Goal: Task Accomplishment & Management: Use online tool/utility

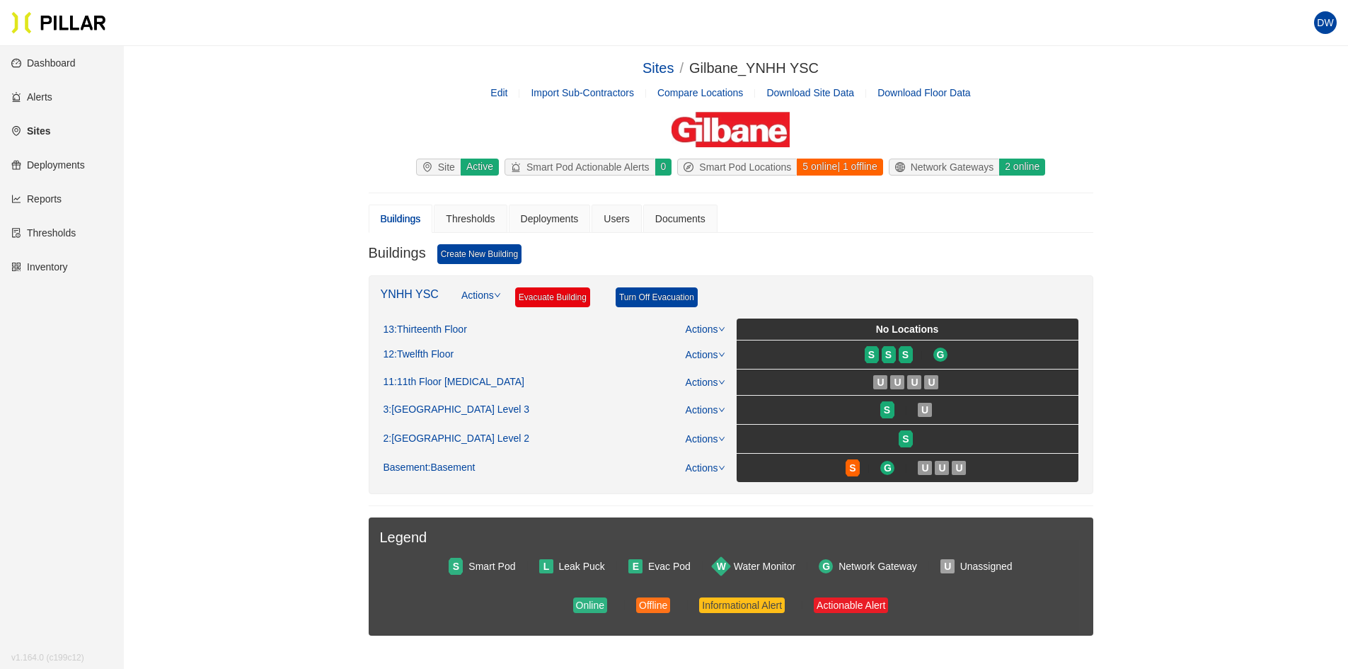
click at [57, 195] on link "Reports" at bounding box center [36, 198] width 50 height 11
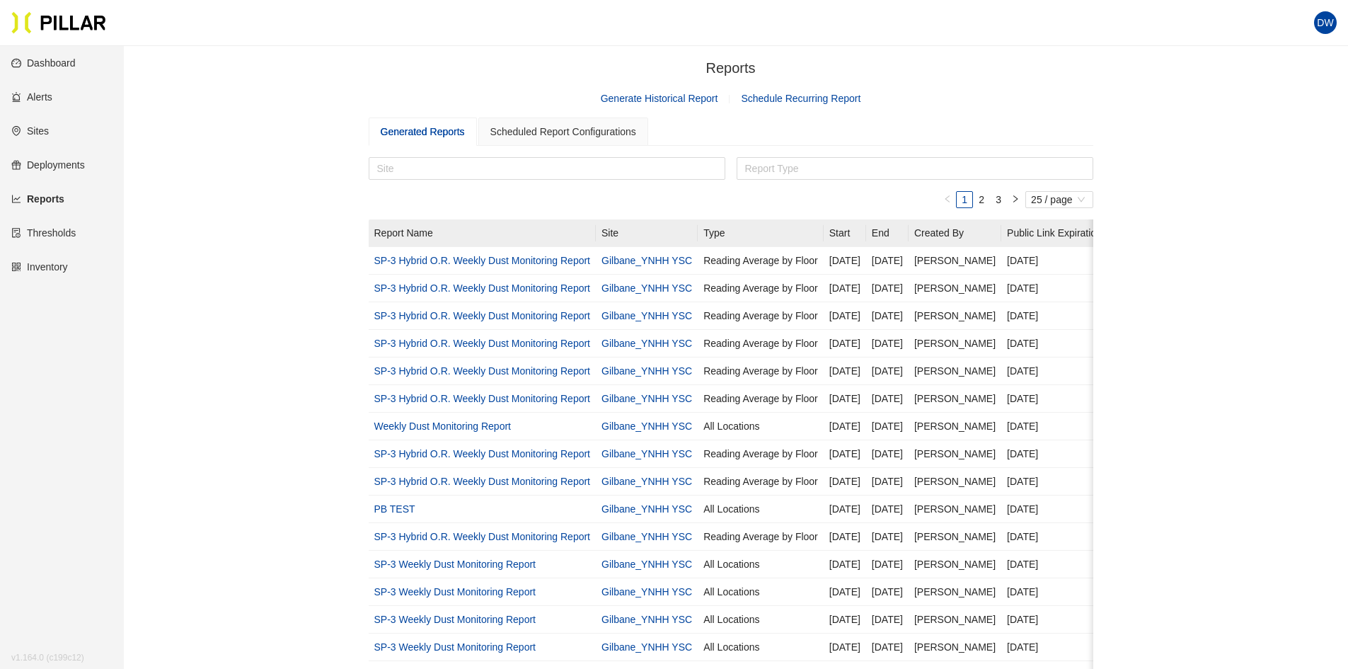
click at [699, 101] on link "Generate Historical Report" at bounding box center [659, 98] width 117 height 11
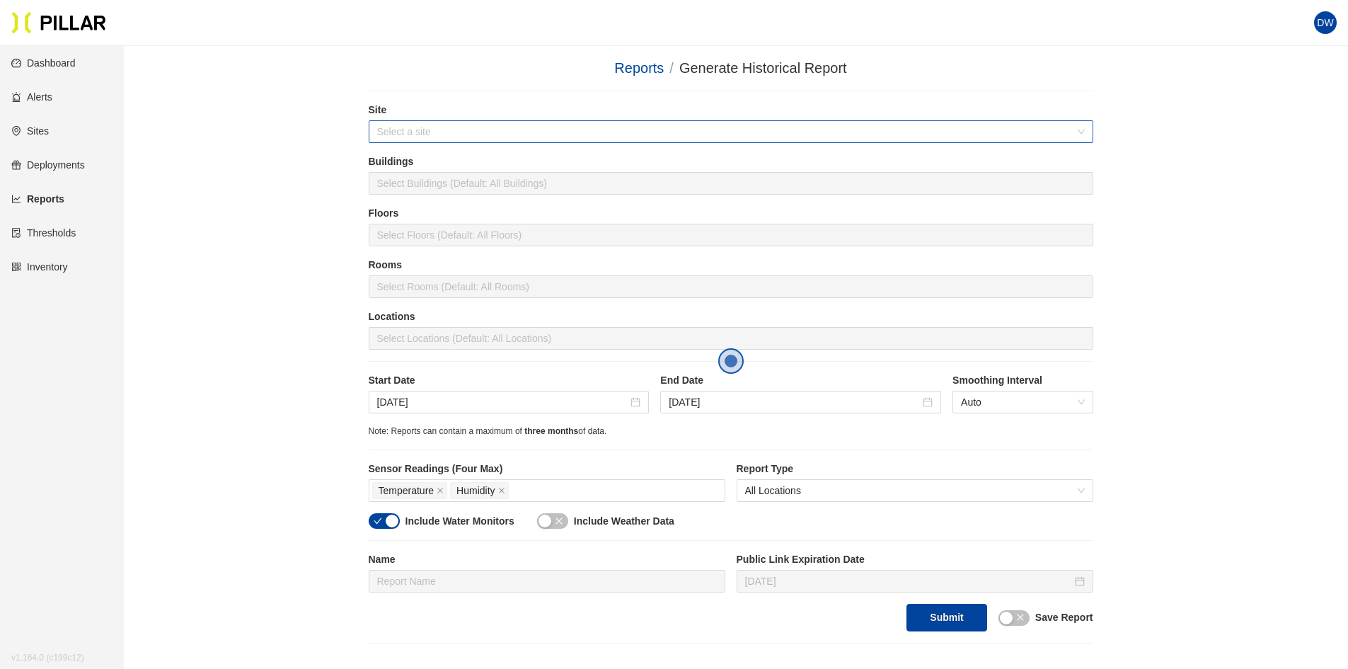
click at [519, 143] on div "Select a site" at bounding box center [731, 131] width 725 height 23
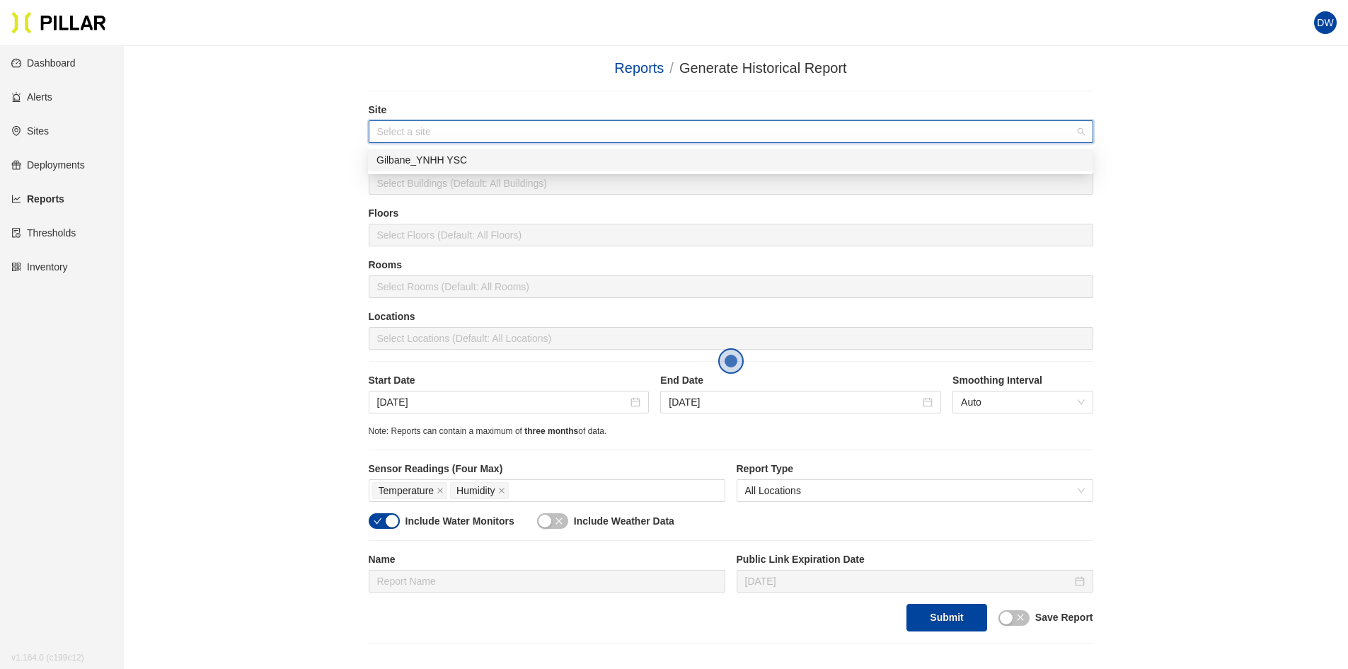
click at [476, 158] on div "Gilbane_YNHH YSC" at bounding box center [730, 160] width 708 height 16
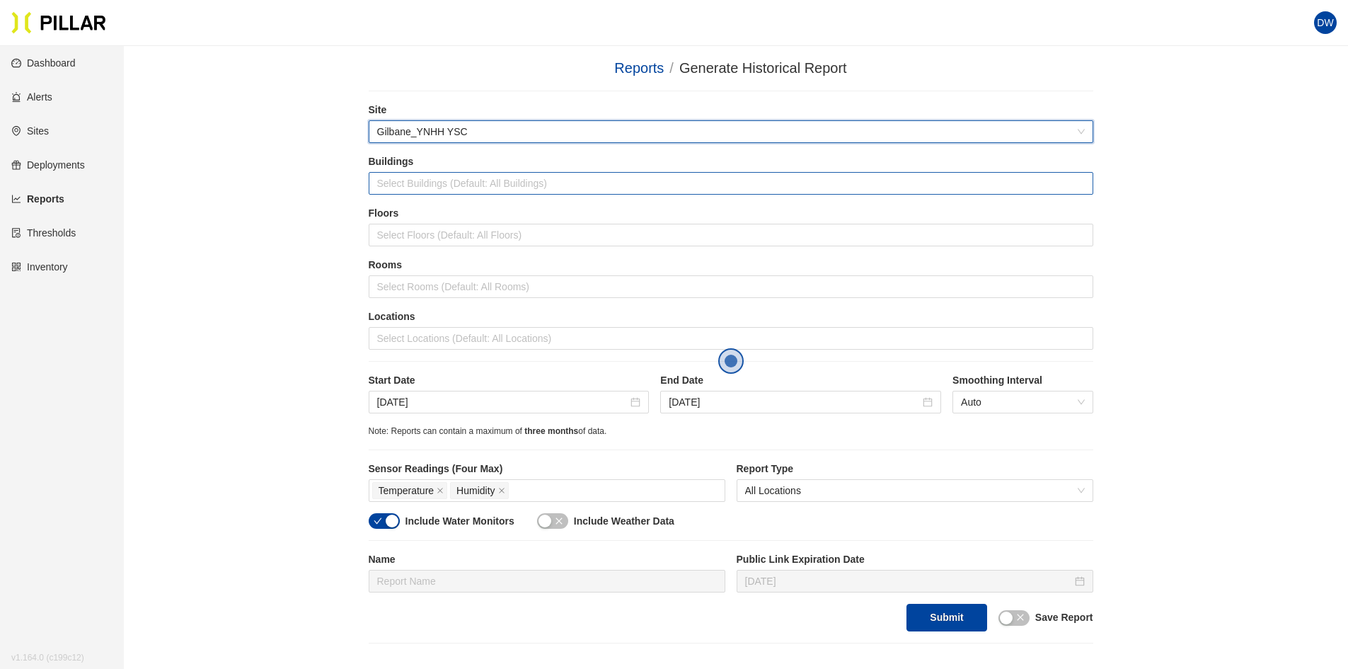
click at [429, 188] on div at bounding box center [731, 183] width 718 height 20
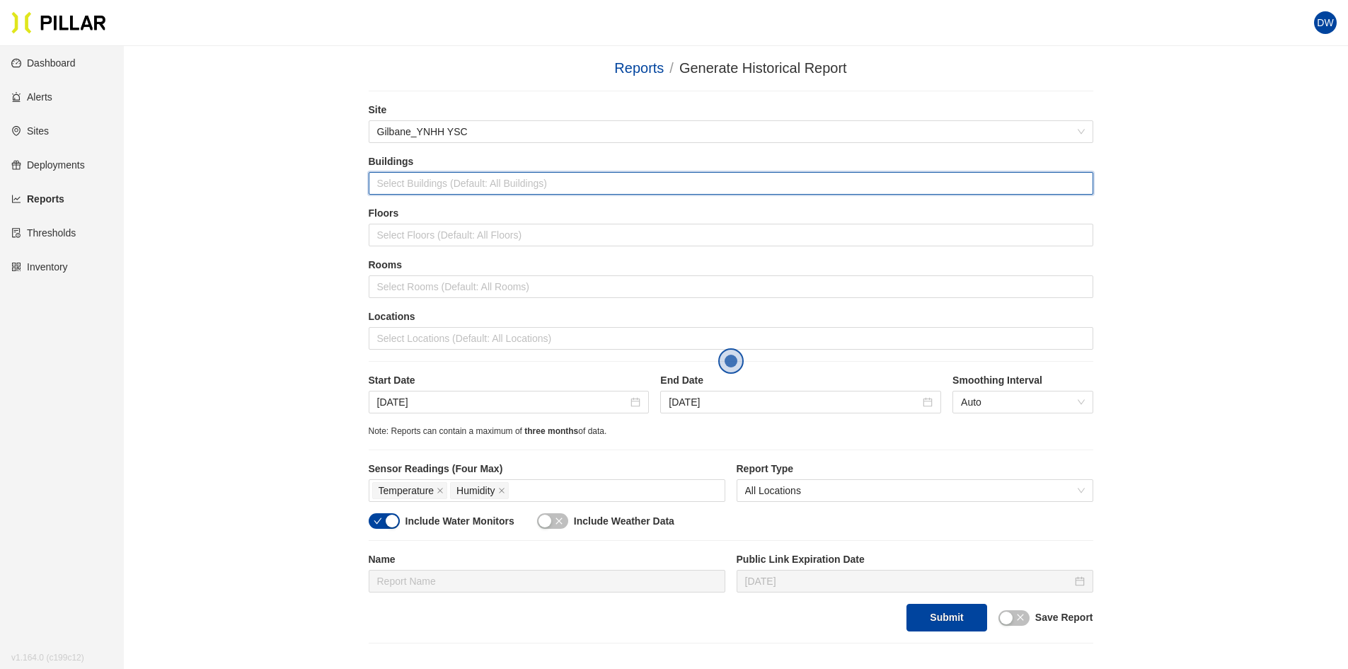
click at [432, 196] on div "Buildings Select Buildings (Default: All Buildings)" at bounding box center [731, 180] width 725 height 52
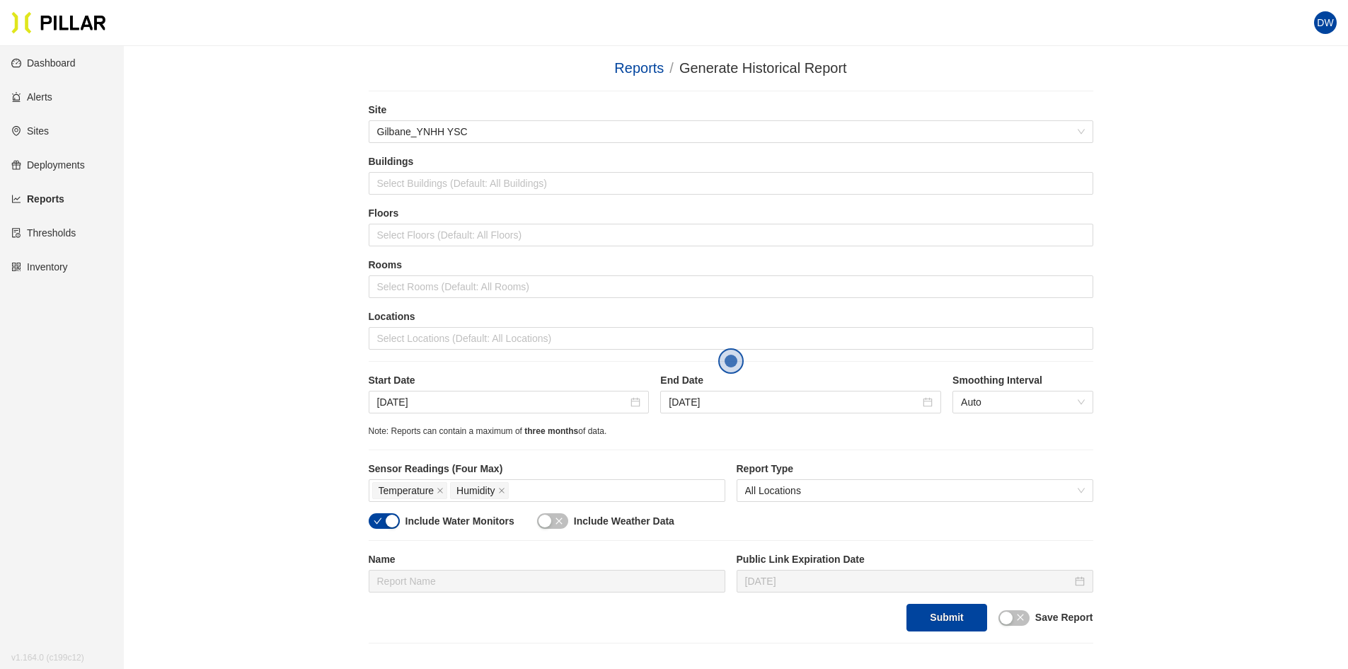
click at [422, 213] on label "Floors" at bounding box center [731, 213] width 725 height 15
click at [423, 190] on div at bounding box center [731, 183] width 718 height 20
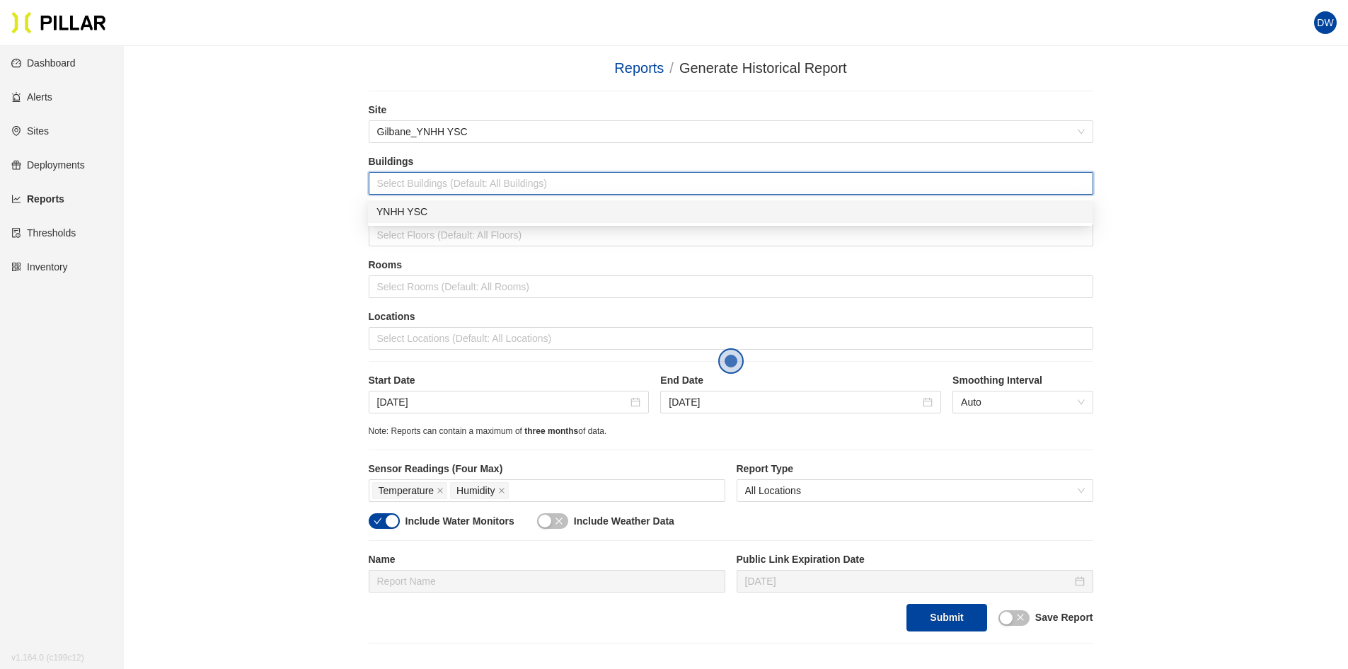
click at [417, 218] on div "YNHH YSC" at bounding box center [730, 212] width 708 height 16
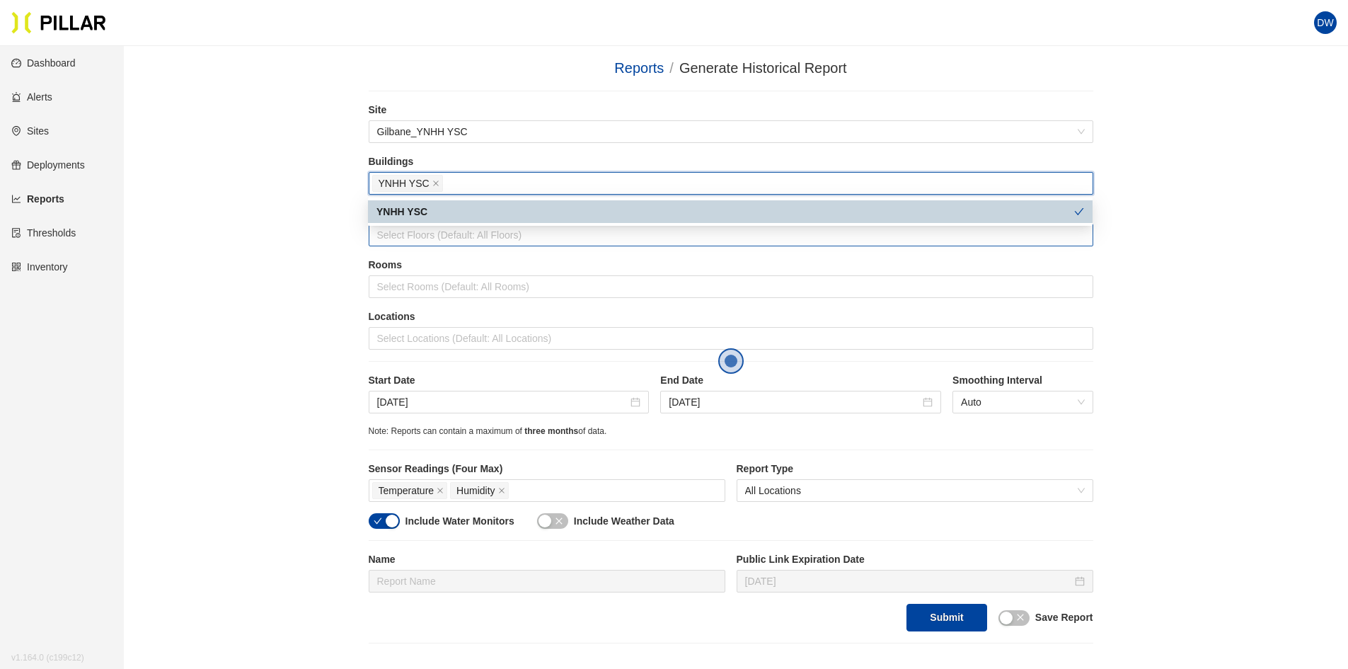
click at [413, 230] on div at bounding box center [731, 235] width 718 height 20
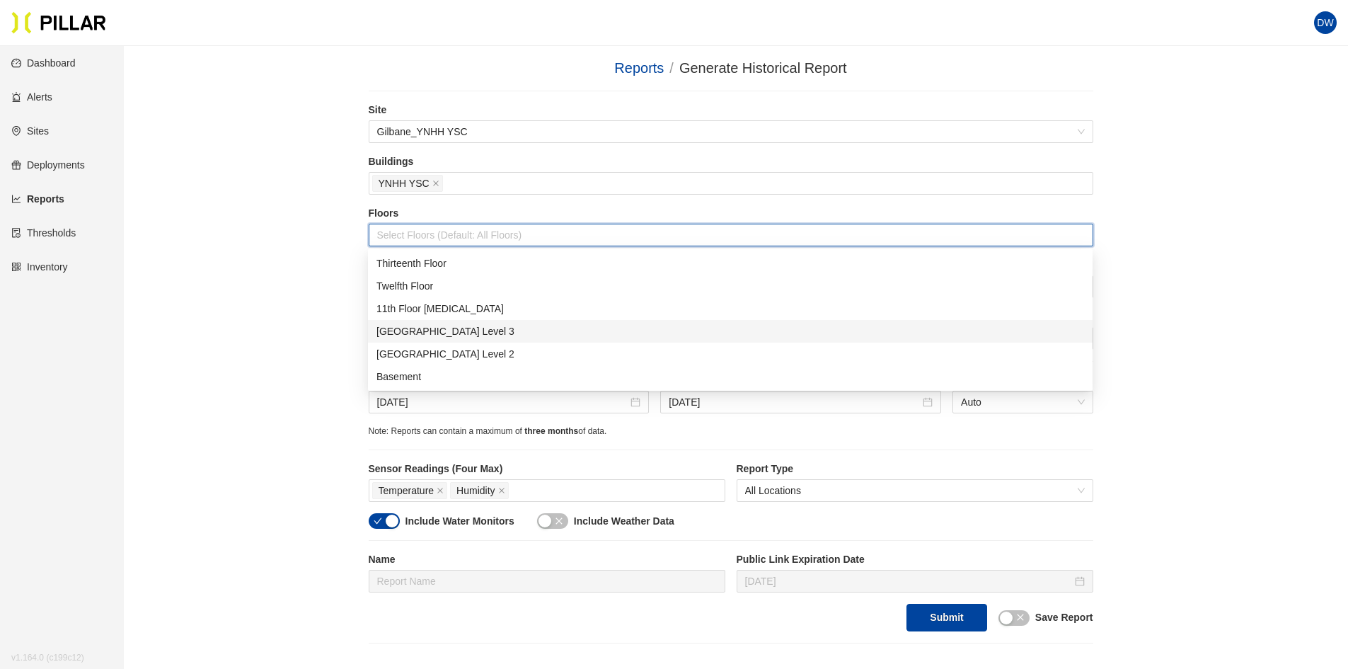
click at [434, 329] on div "[GEOGRAPHIC_DATA] Level 3" at bounding box center [730, 331] width 708 height 16
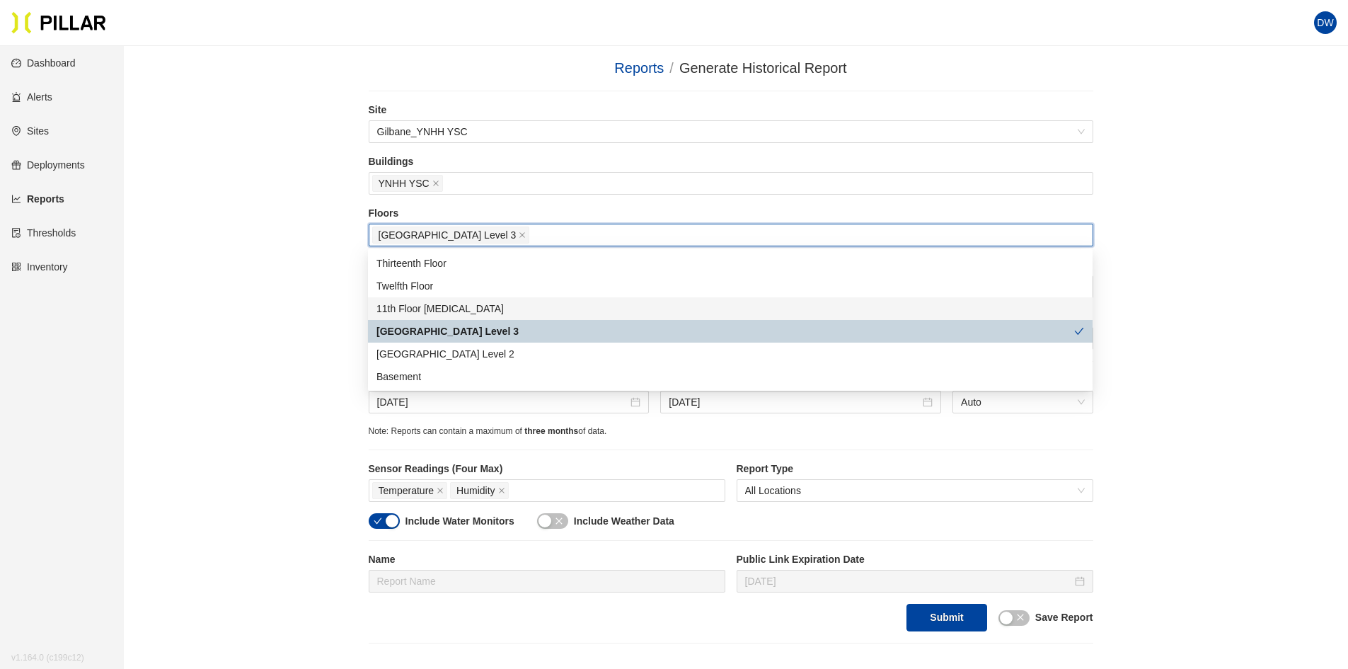
click at [298, 252] on div "Reports / Generate Historical Report / Site Gilbane_YNHH YSC Buildings YNHH YSC…" at bounding box center [731, 350] width 1144 height 586
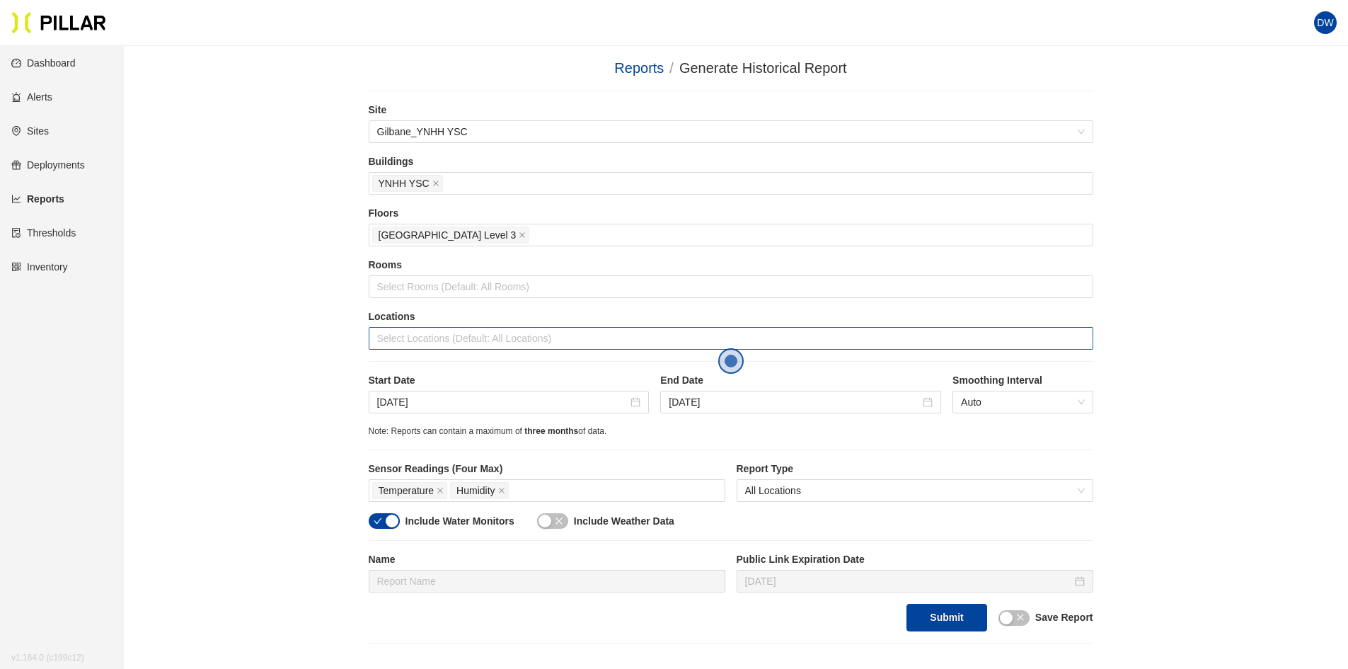
click at [428, 333] on div at bounding box center [731, 338] width 718 height 20
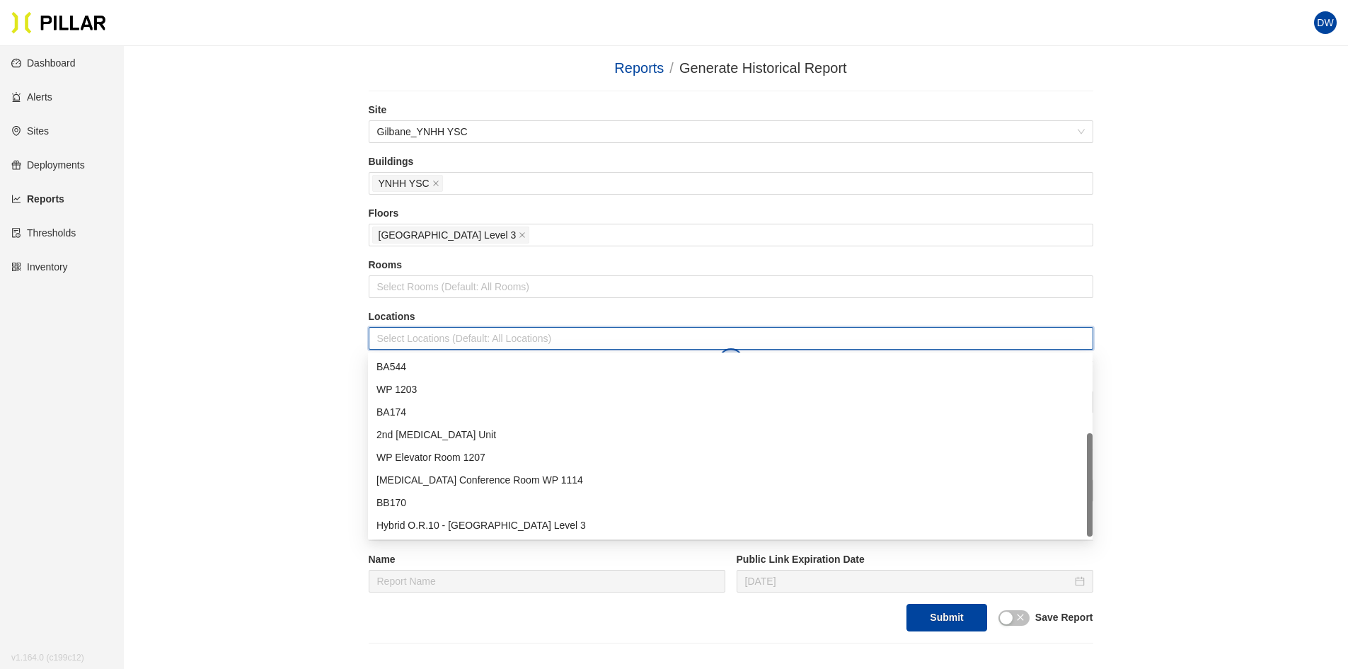
scroll to position [71, 0]
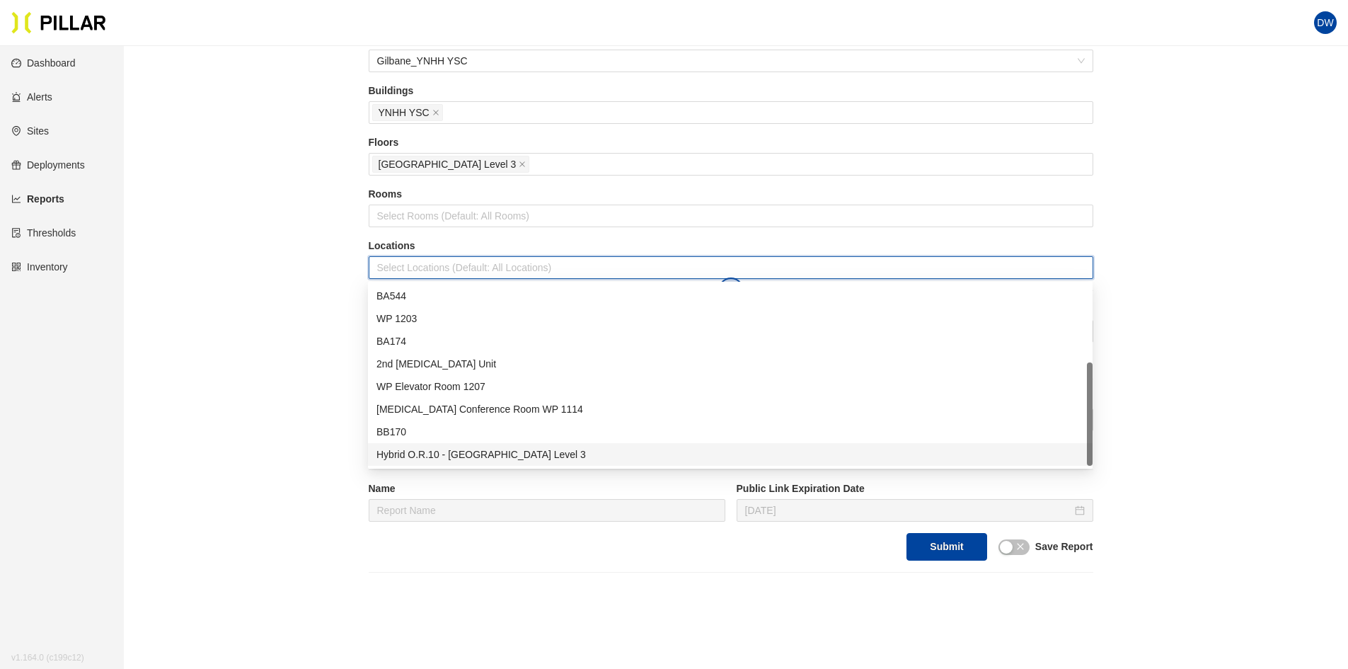
click at [451, 450] on div "Hybrid O.R.10 - [GEOGRAPHIC_DATA] Level 3" at bounding box center [730, 455] width 708 height 16
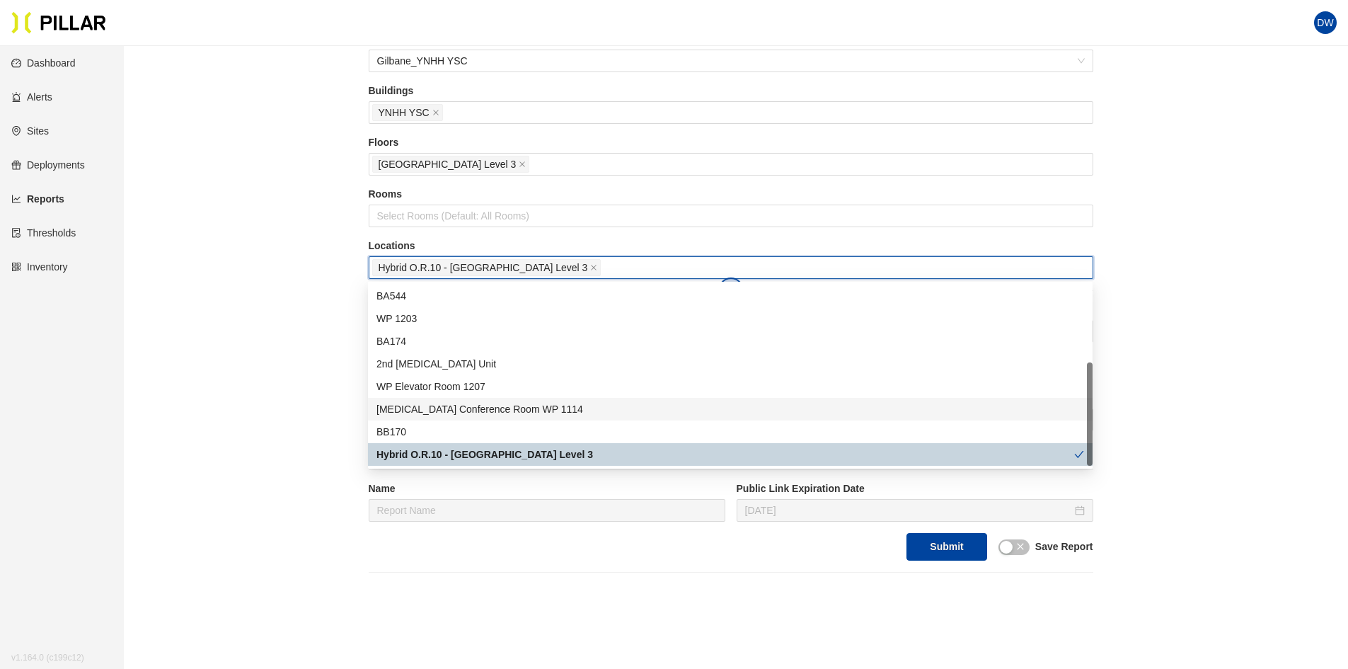
click at [267, 298] on div "Reports / Generate Historical Report / Site Gilbane_YNHH YSC Buildings YNHH YSC…" at bounding box center [731, 280] width 1144 height 586
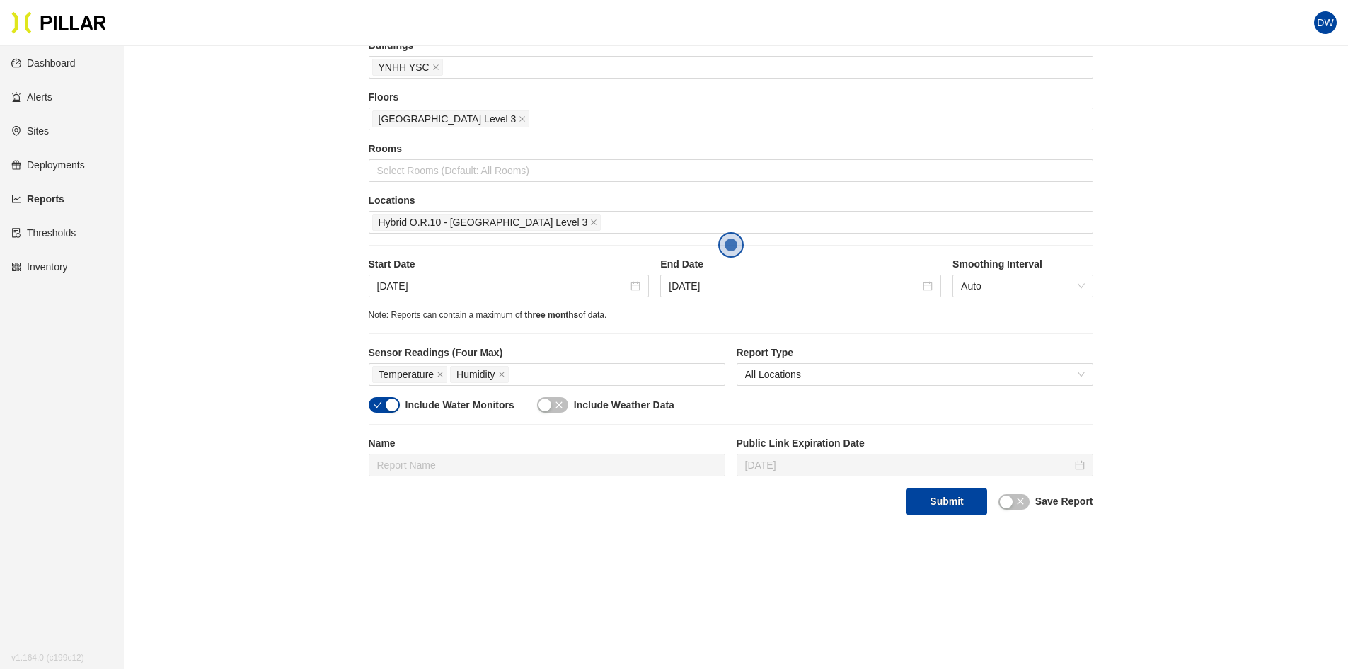
scroll to position [142, 0]
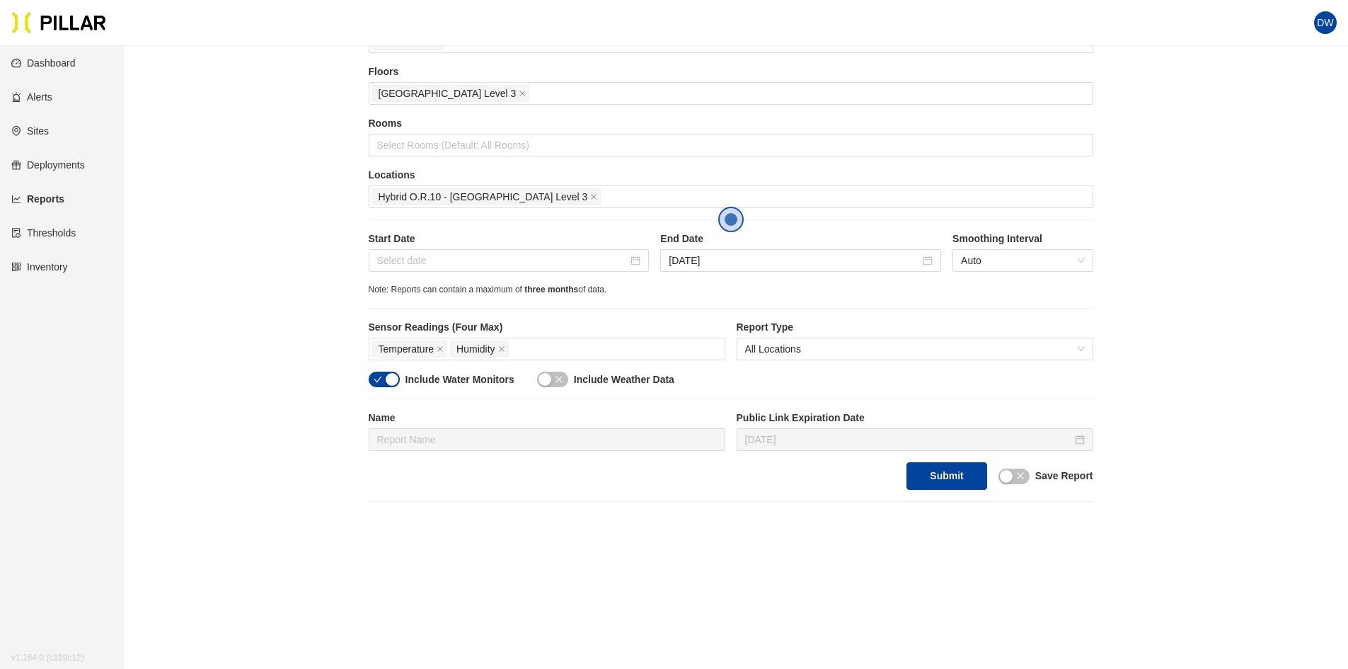
click at [634, 260] on div at bounding box center [509, 261] width 264 height 16
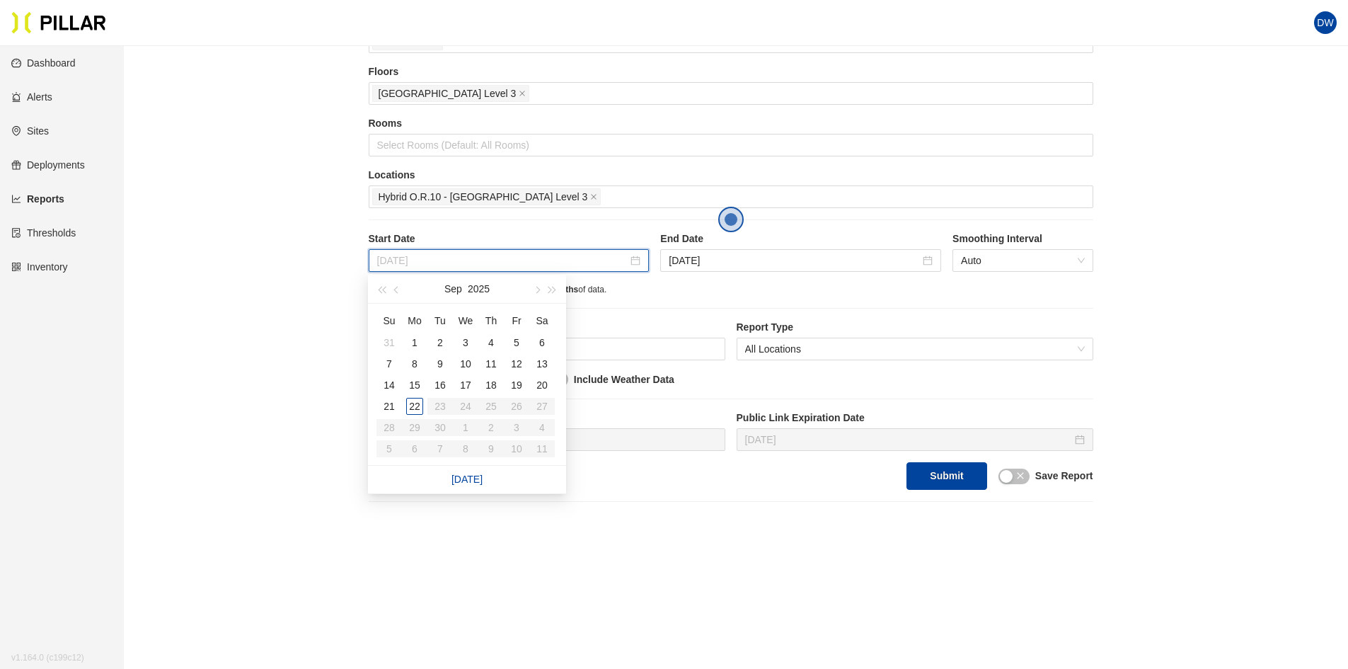
type input "[DATE]"
click at [389, 382] on div "14" at bounding box center [389, 384] width 17 height 17
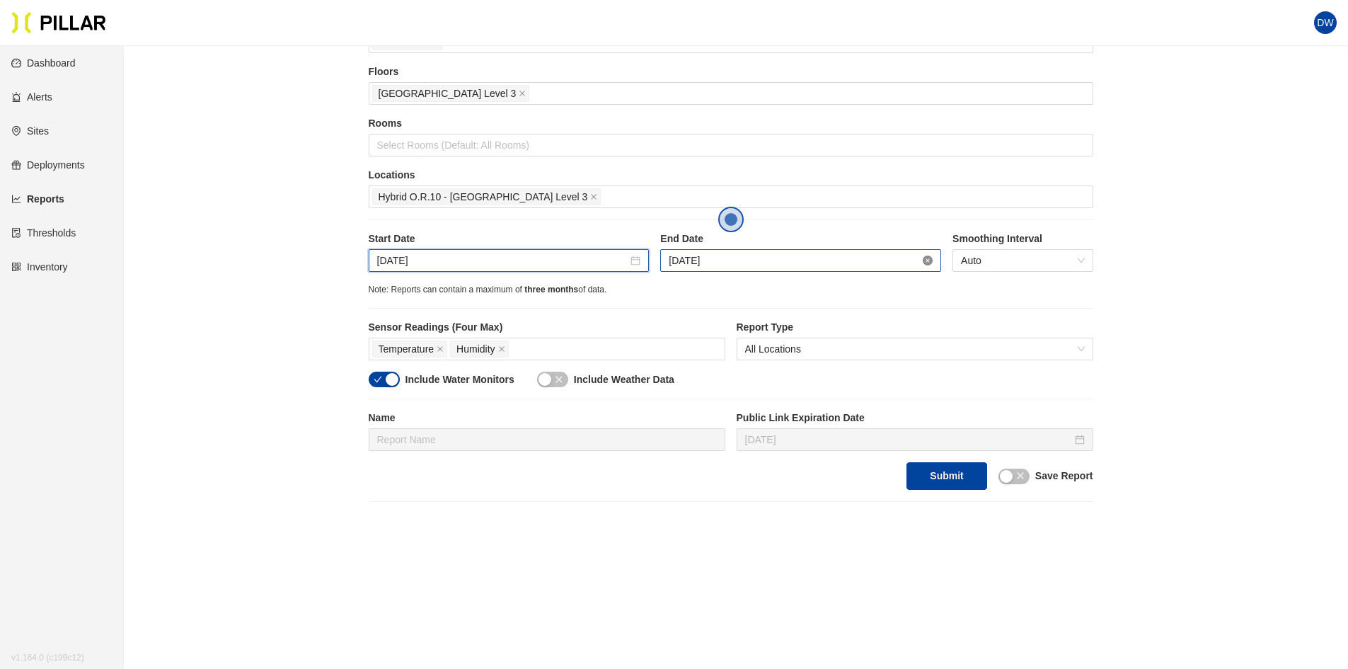
click at [930, 260] on icon "close-circle" at bounding box center [928, 260] width 10 height 10
click at [926, 259] on icon "close-circle" at bounding box center [928, 260] width 10 height 10
click at [857, 259] on input "[DATE]" at bounding box center [794, 261] width 251 height 16
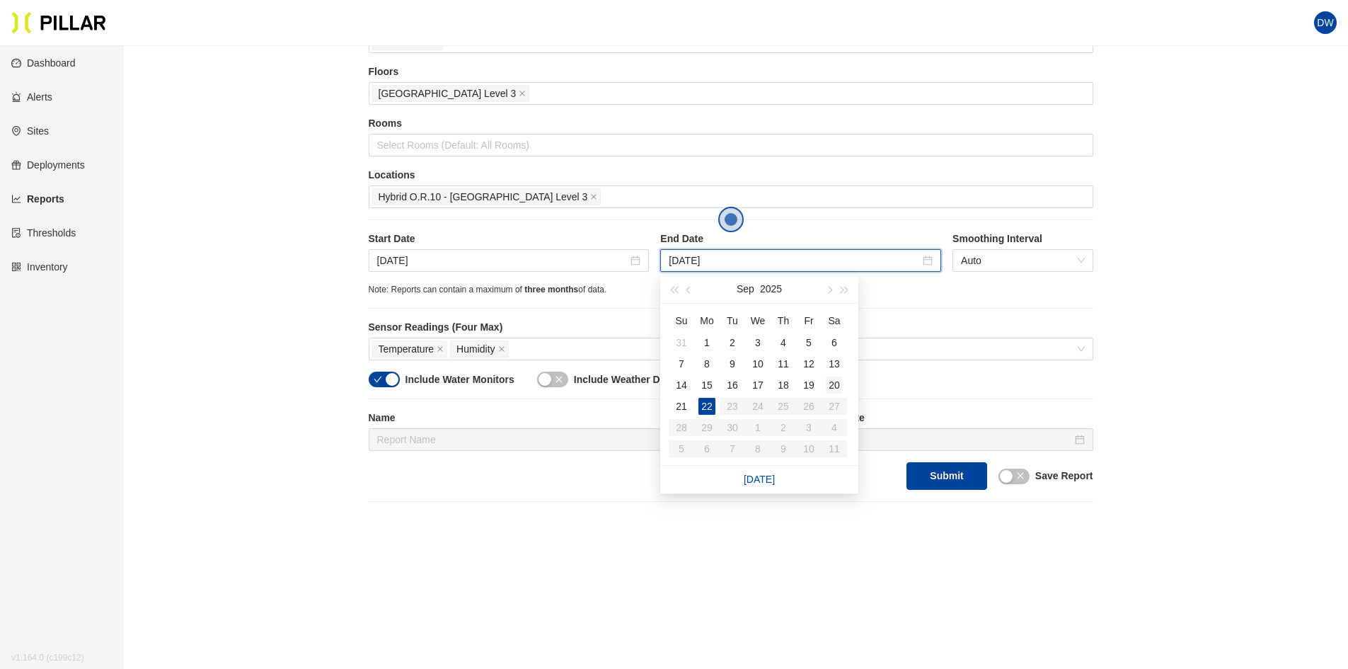
type input "[DATE]"
click at [835, 381] on div "20" at bounding box center [834, 384] width 17 height 17
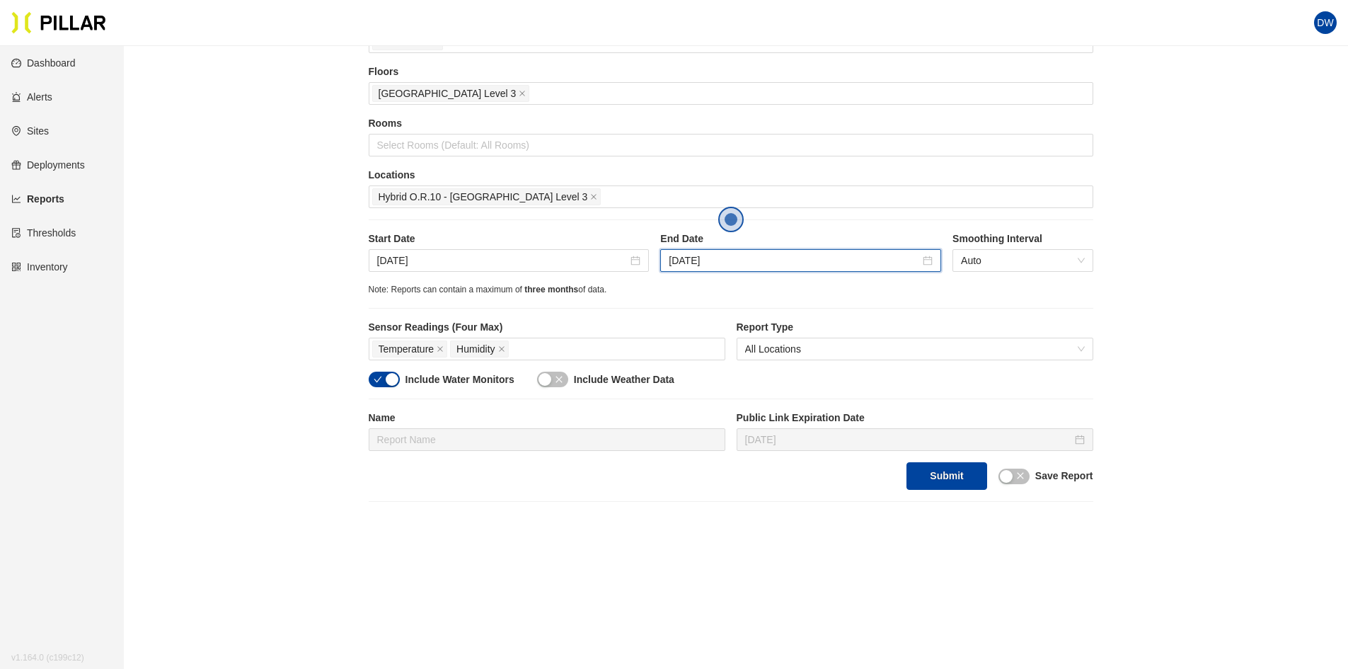
click at [905, 269] on div "[DATE]" at bounding box center [800, 260] width 281 height 23
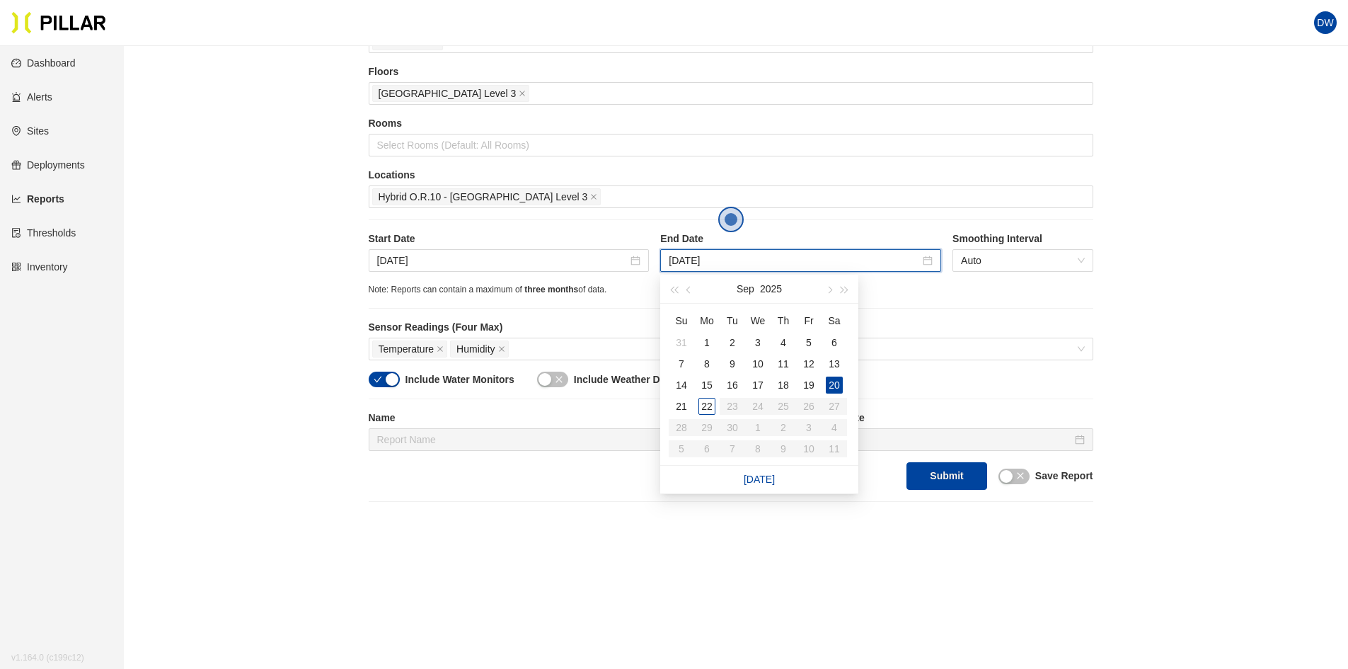
click at [927, 293] on div "Note: Reports can contain a maximum of three months of data." at bounding box center [731, 289] width 725 height 13
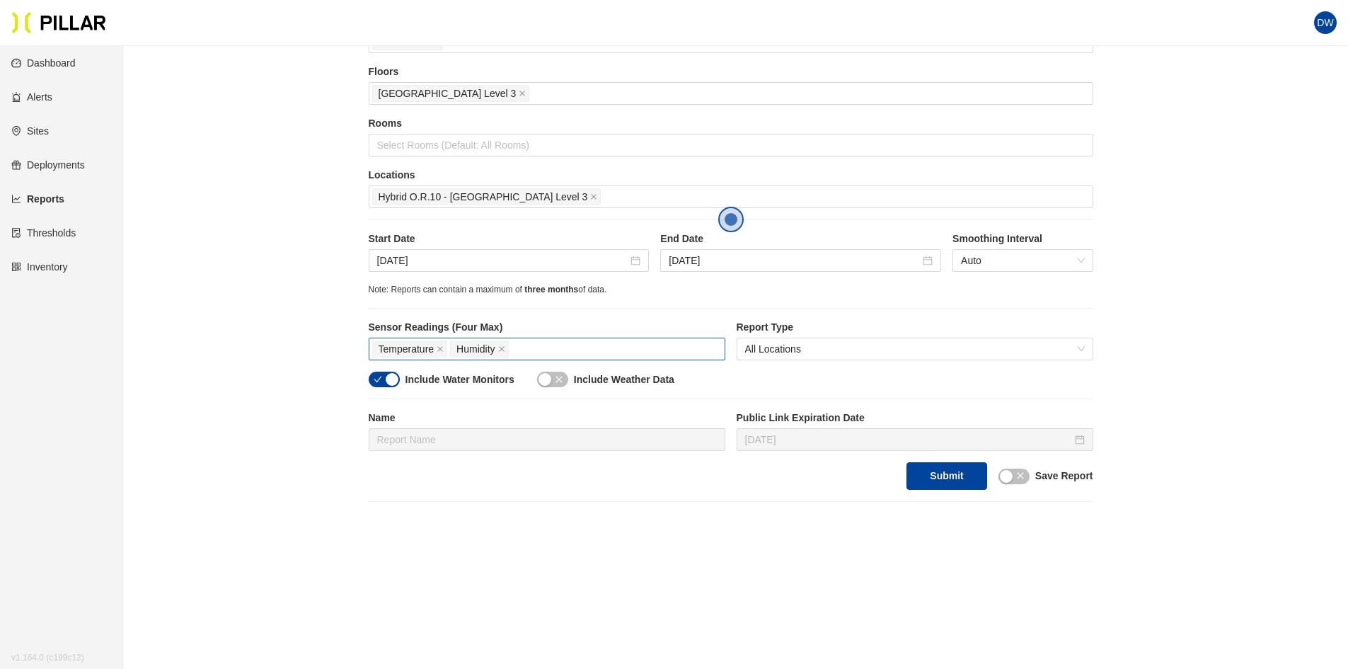
click at [599, 349] on div "Temperature Humidity" at bounding box center [547, 349] width 350 height 20
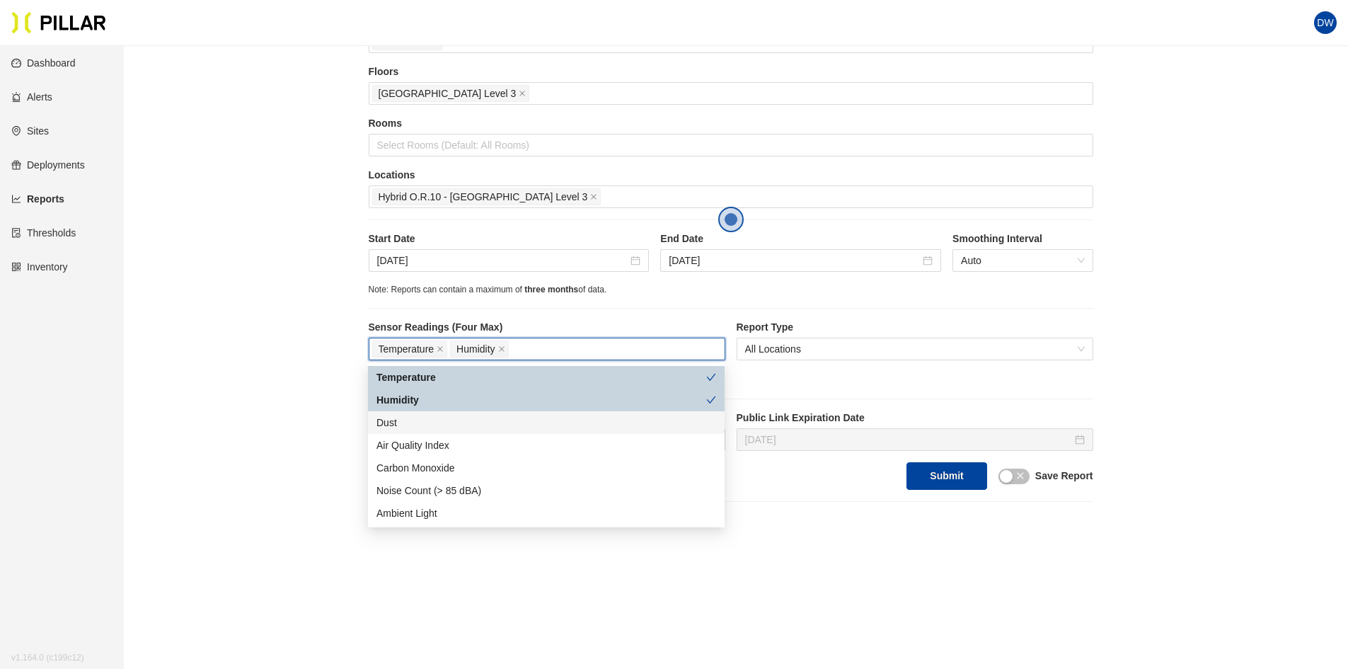
click at [488, 422] on div "Dust" at bounding box center [546, 423] width 340 height 16
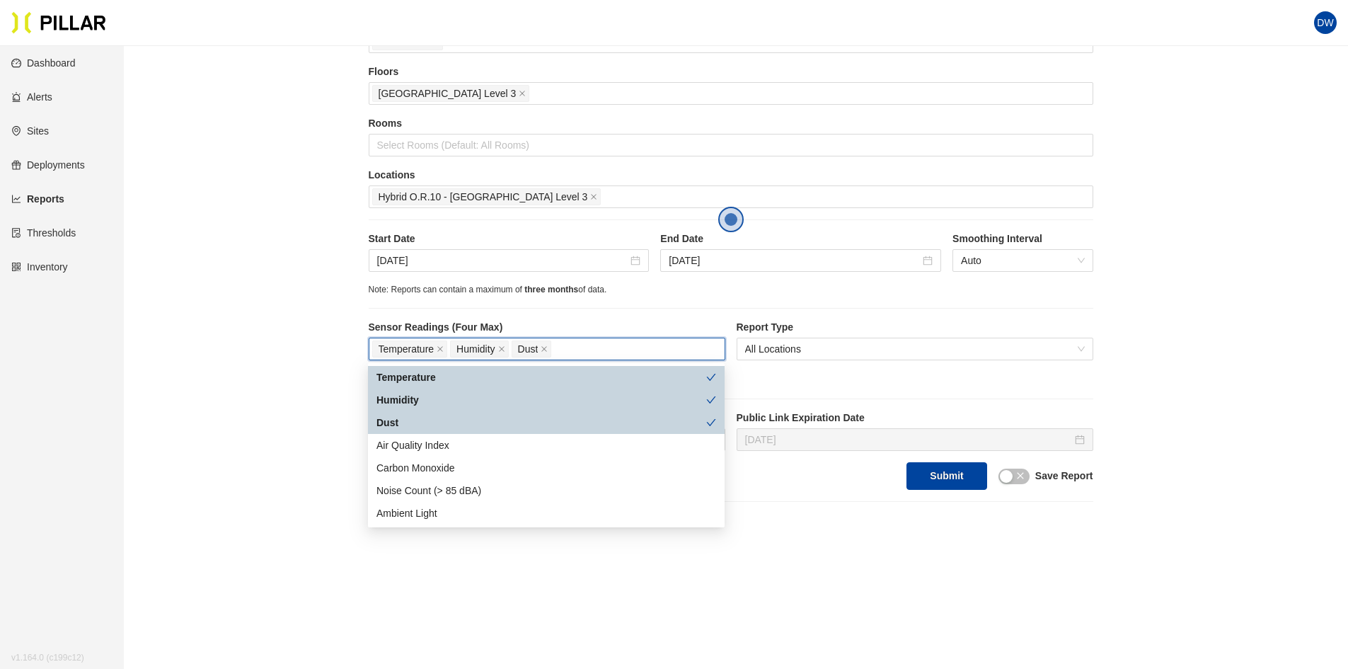
click at [350, 323] on div "Reports / Generate Historical Report / Site Gilbane_YNHH YSC Buildings YNHH YSC…" at bounding box center [731, 209] width 1144 height 586
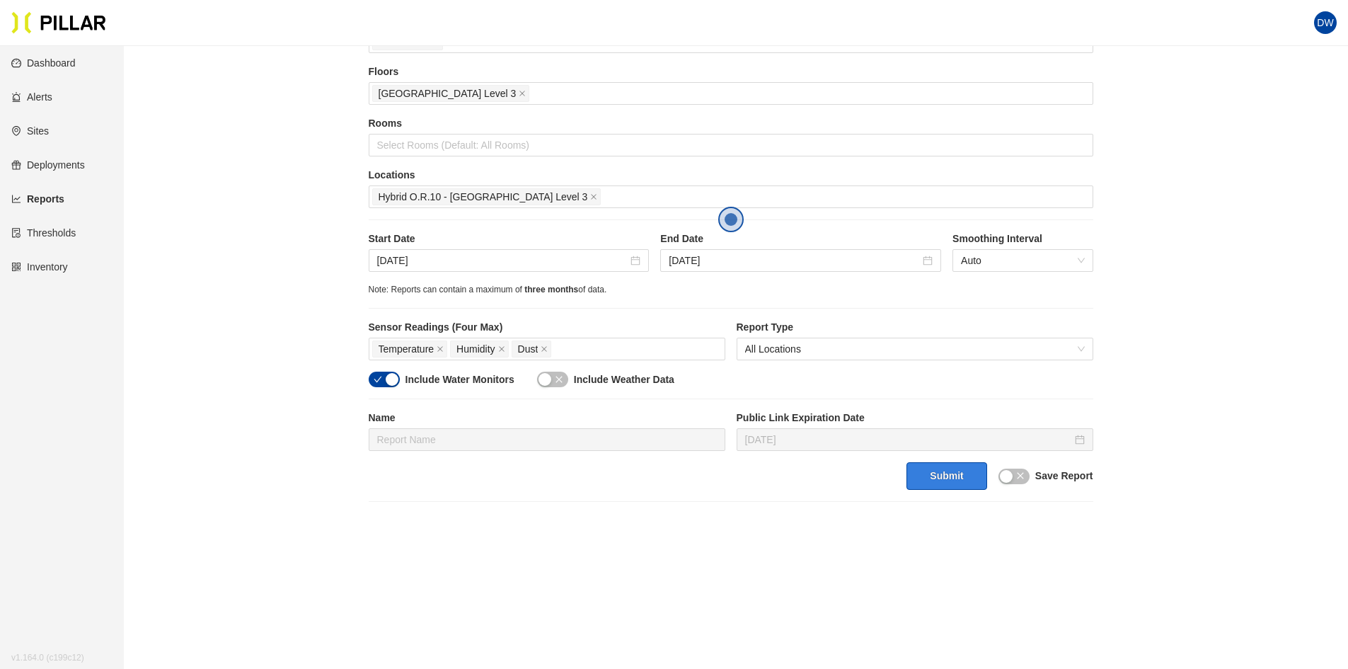
click at [937, 483] on button "Submit" at bounding box center [946, 476] width 80 height 28
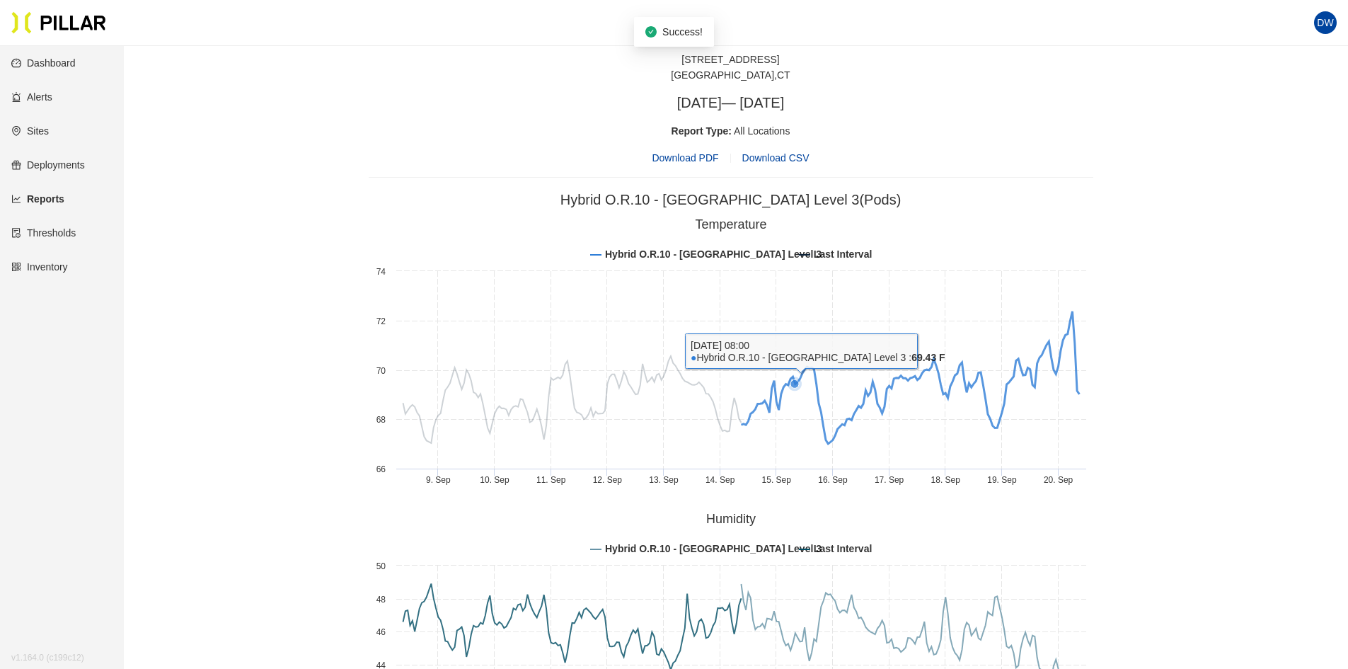
scroll to position [637, 0]
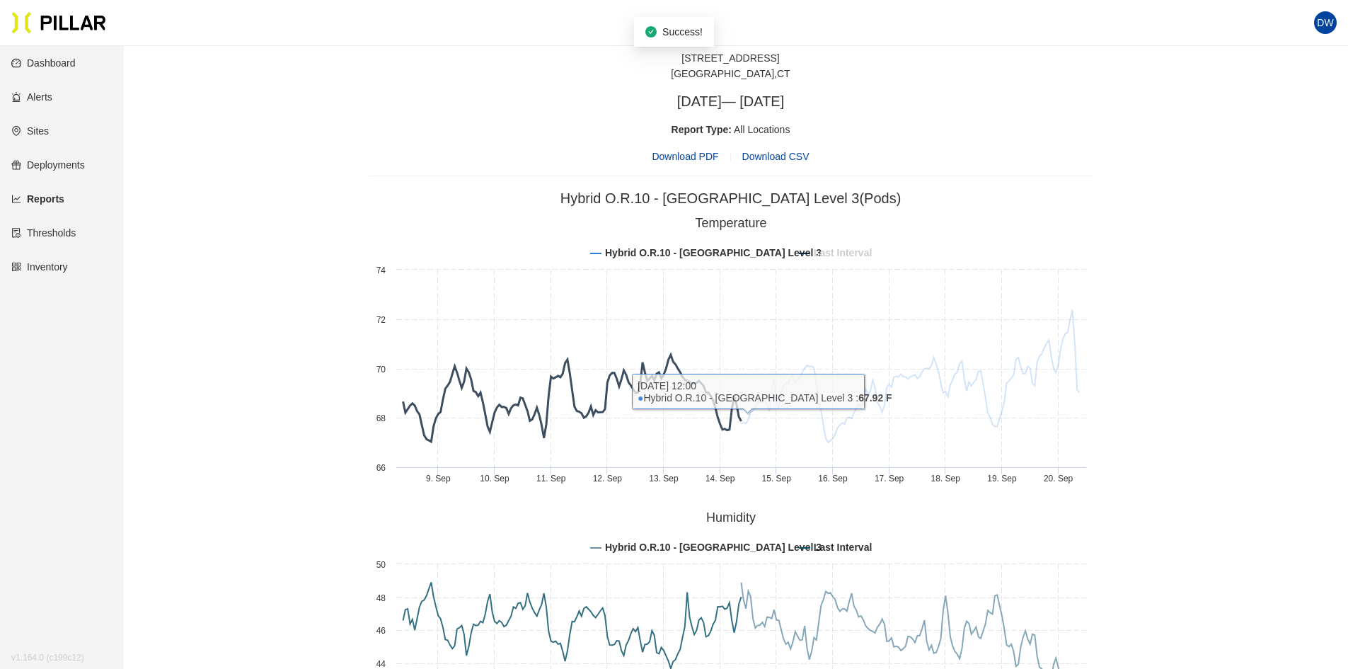
click at [825, 248] on tspan "Last Interval" at bounding box center [842, 252] width 58 height 11
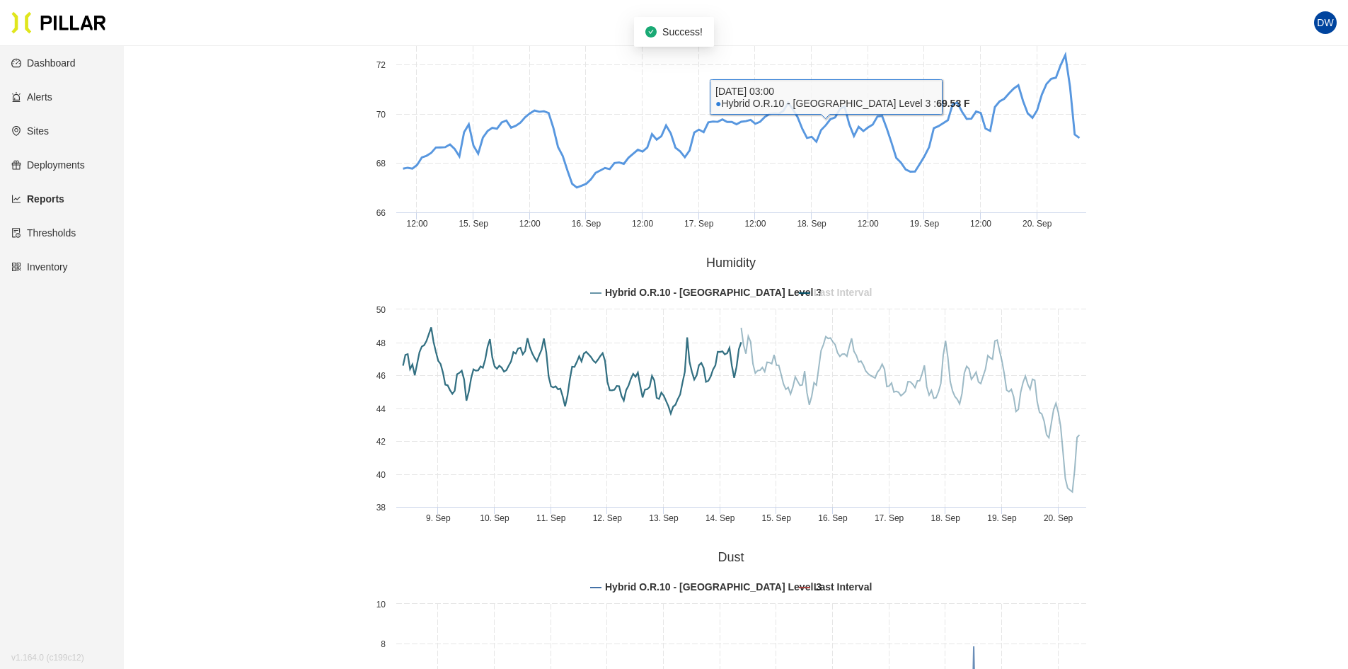
scroll to position [920, 0]
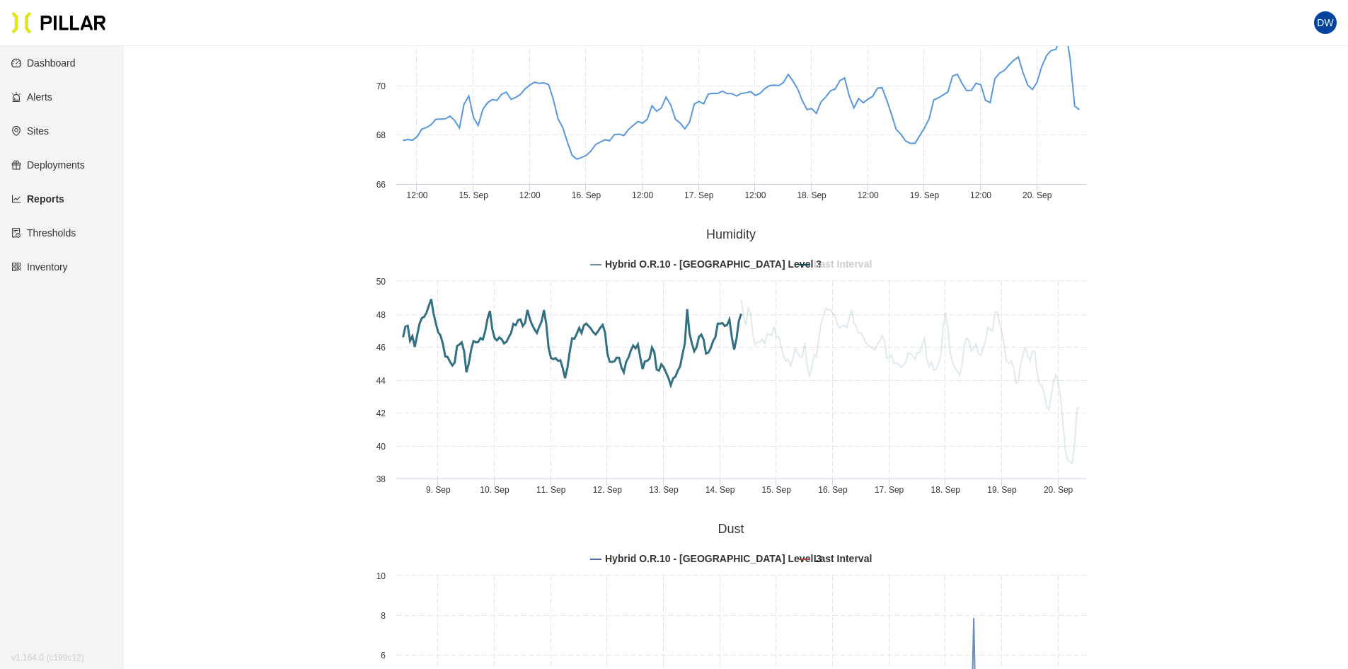
click at [839, 263] on tspan "Last Interval" at bounding box center [842, 263] width 58 height 11
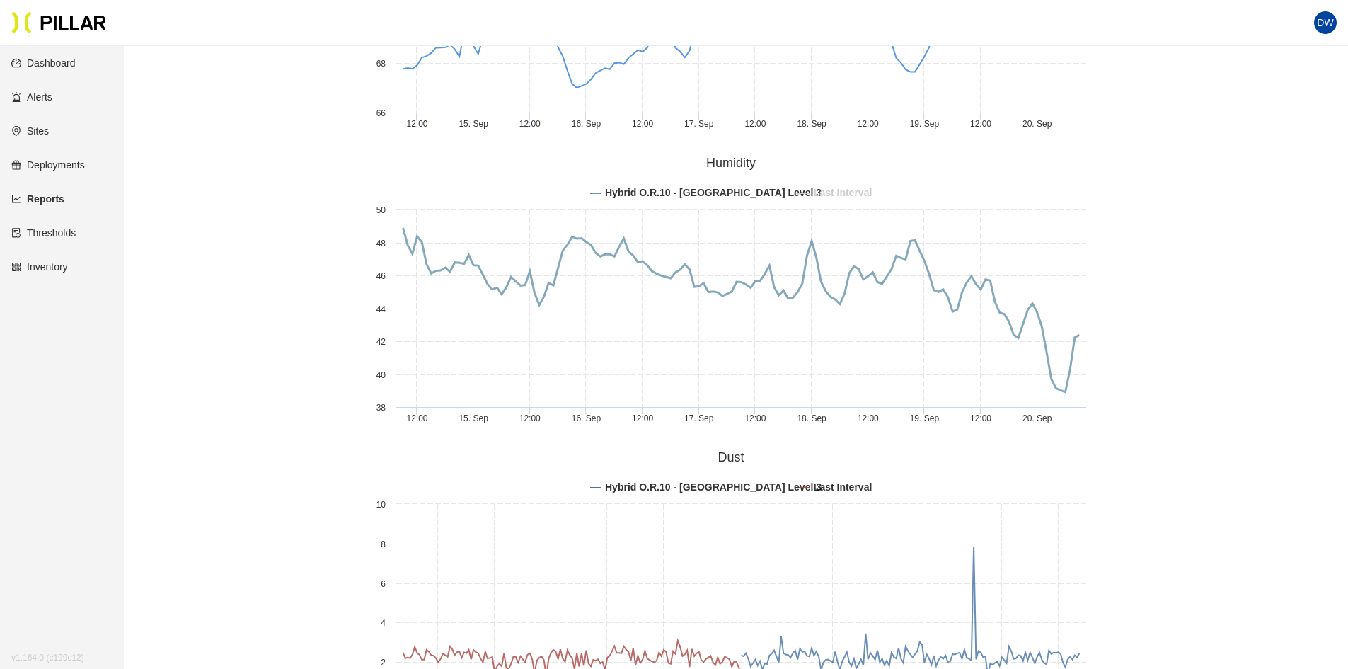
scroll to position [1323, 0]
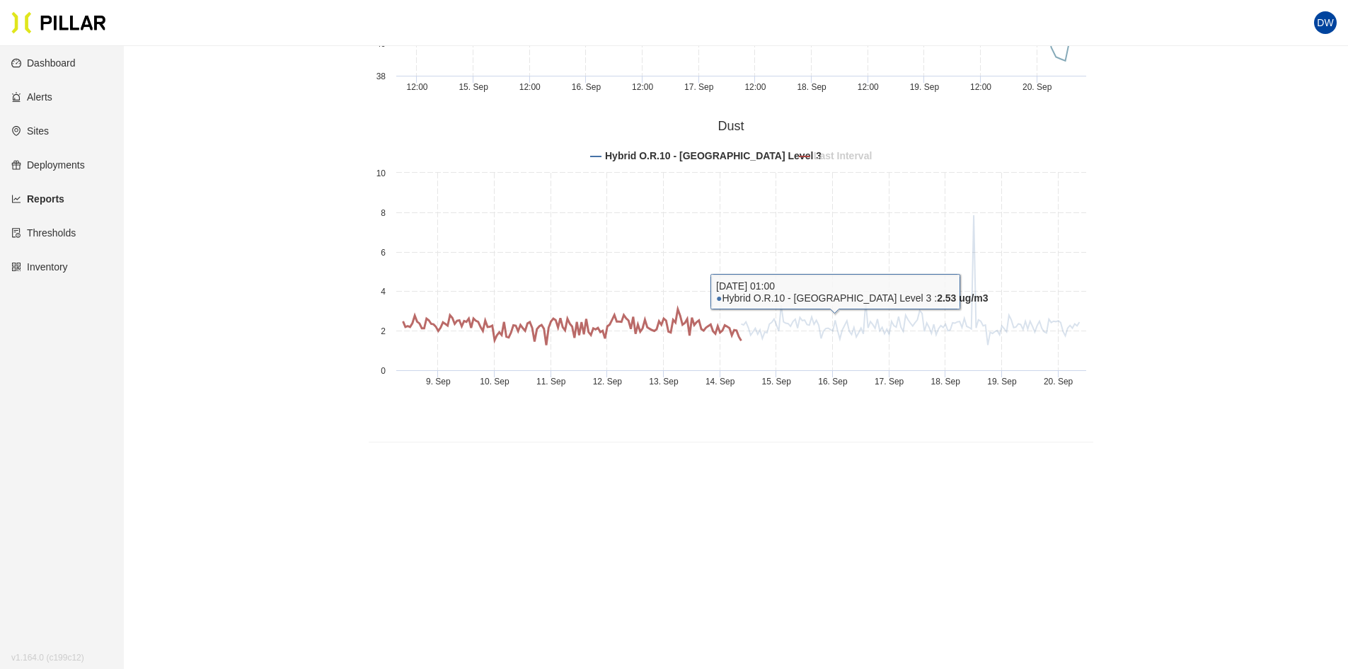
click at [833, 159] on tspan "Last Interval" at bounding box center [842, 155] width 58 height 11
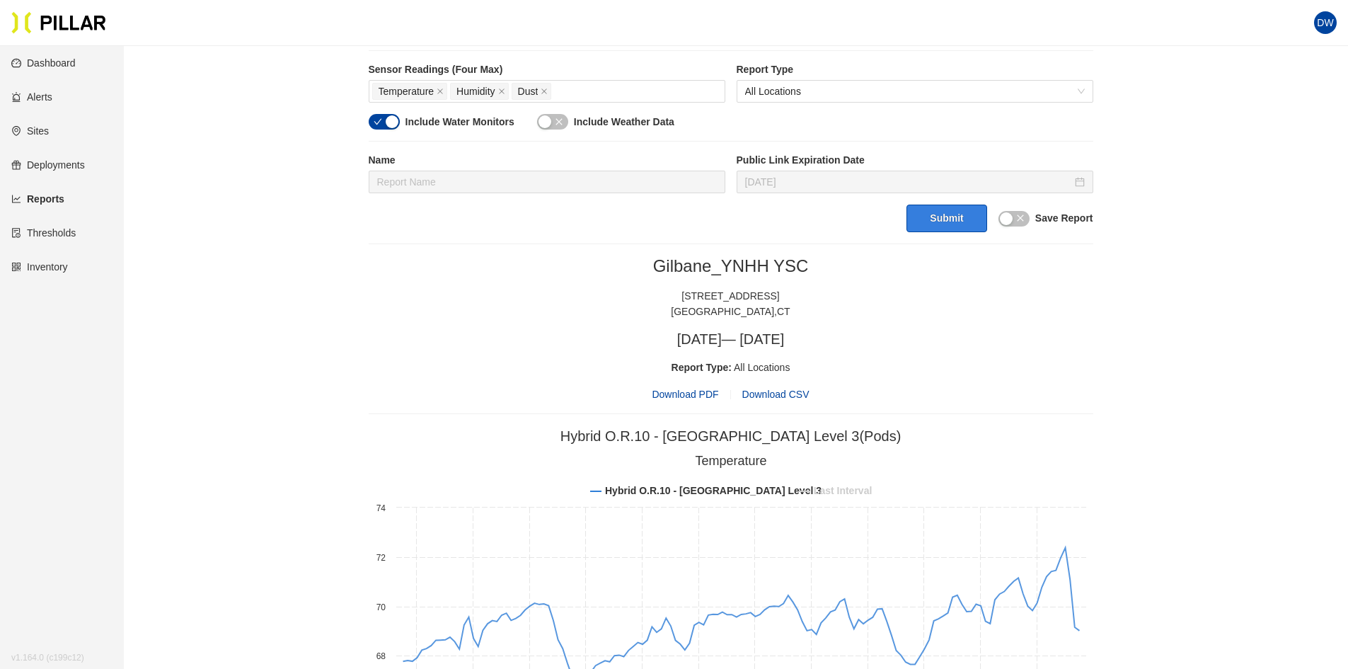
scroll to position [425, 0]
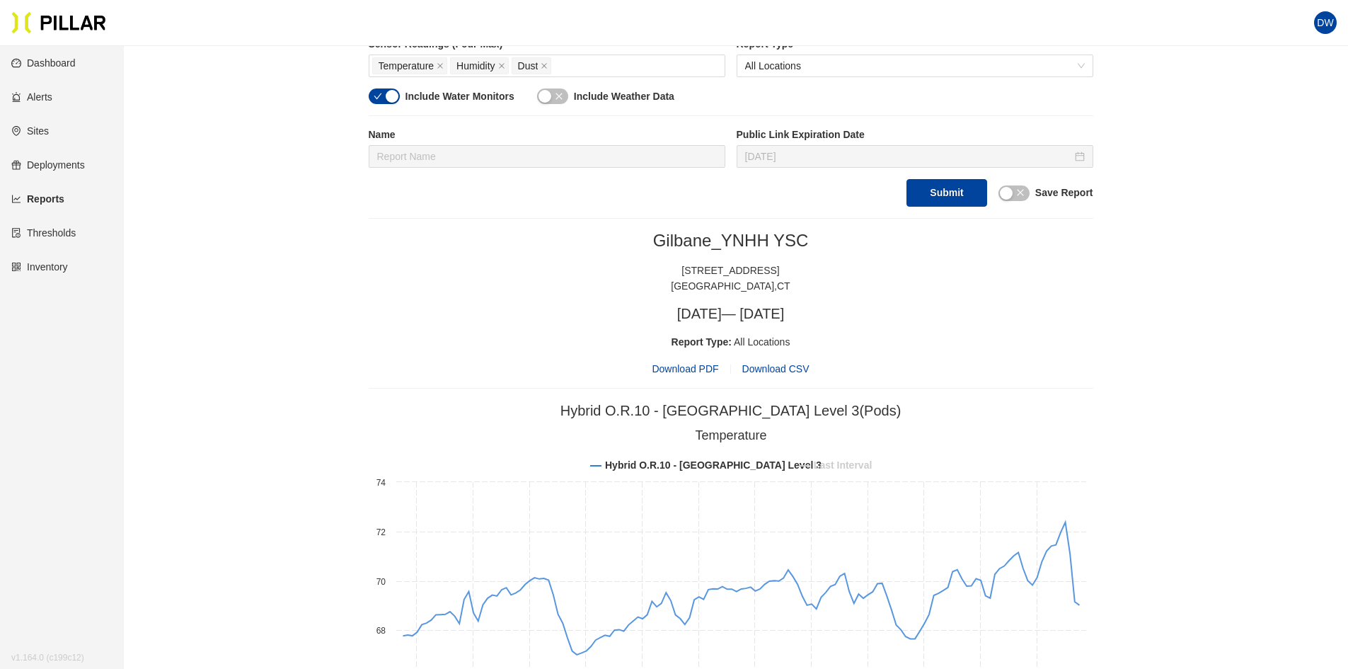
click at [701, 369] on span "Download PDF" at bounding box center [685, 369] width 67 height 16
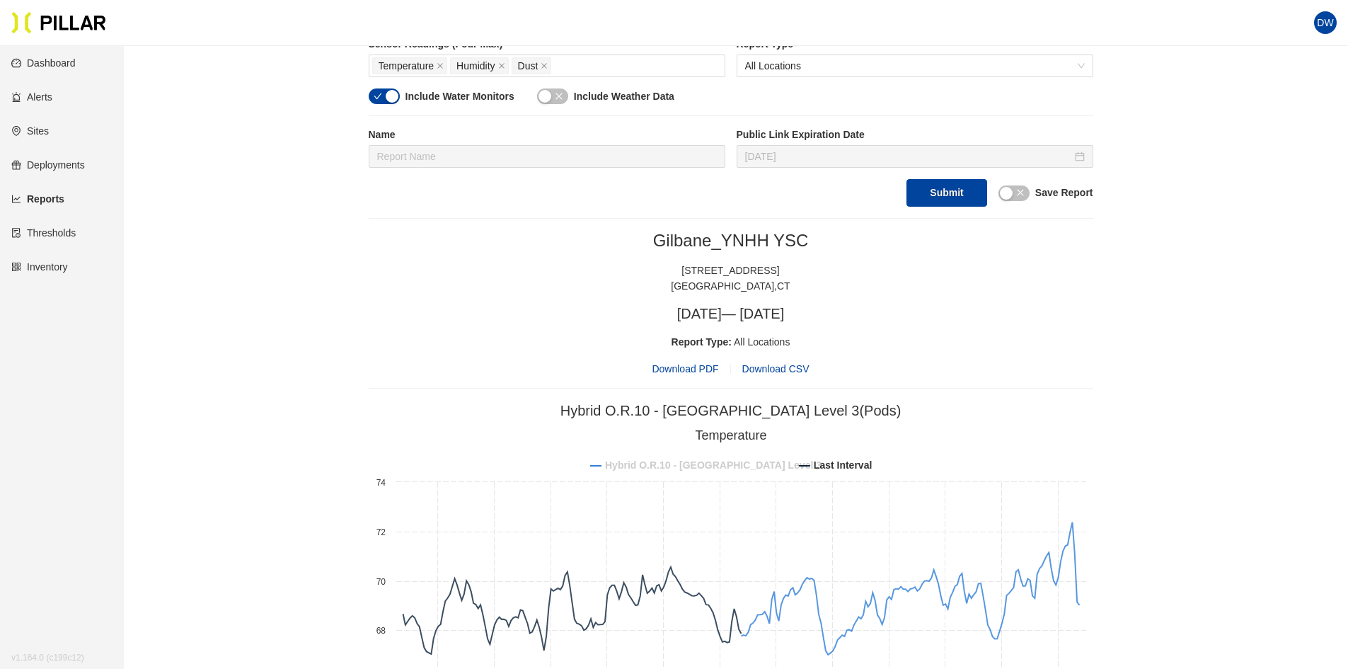
drag, startPoint x: 732, startPoint y: 465, endPoint x: 933, endPoint y: 790, distance: 382.0
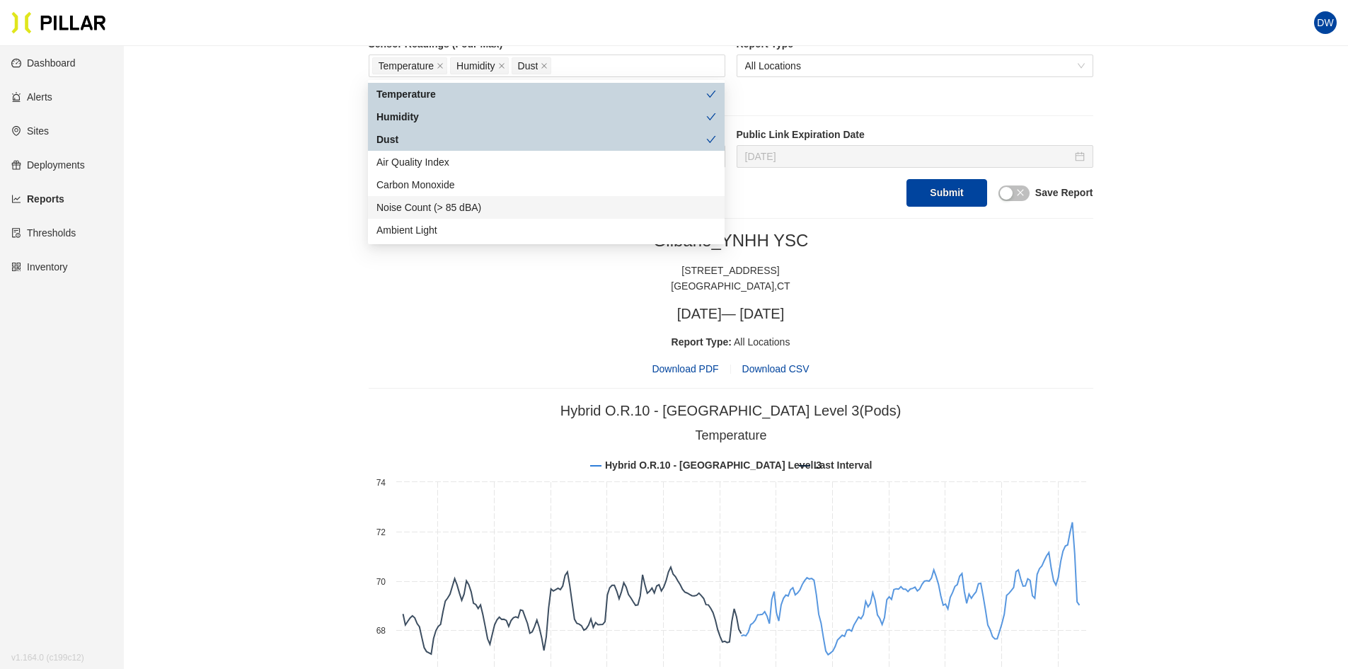
click at [339, 254] on div "Reports / Generate Historical Report / Site Gilbane_YNHH YSC Buildings YNHH YSC…" at bounding box center [731, 487] width 1144 height 1708
